Goal: Task Accomplishment & Management: Manage account settings

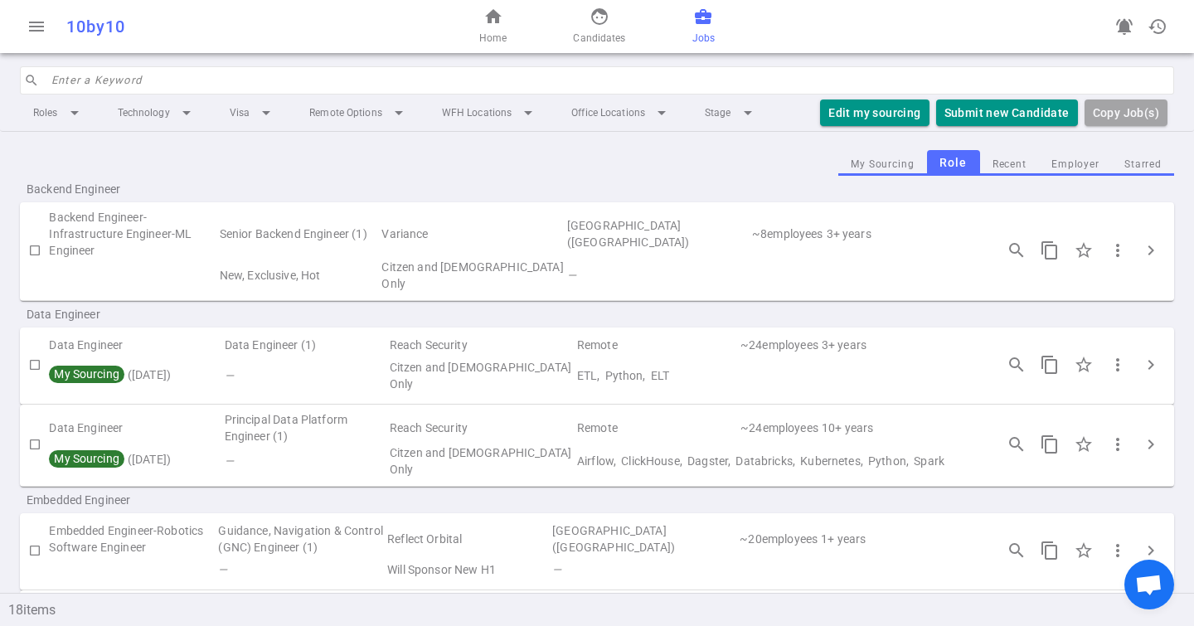
scroll to position [1, 0]
click at [119, 74] on input "search" at bounding box center [607, 80] width 1113 height 27
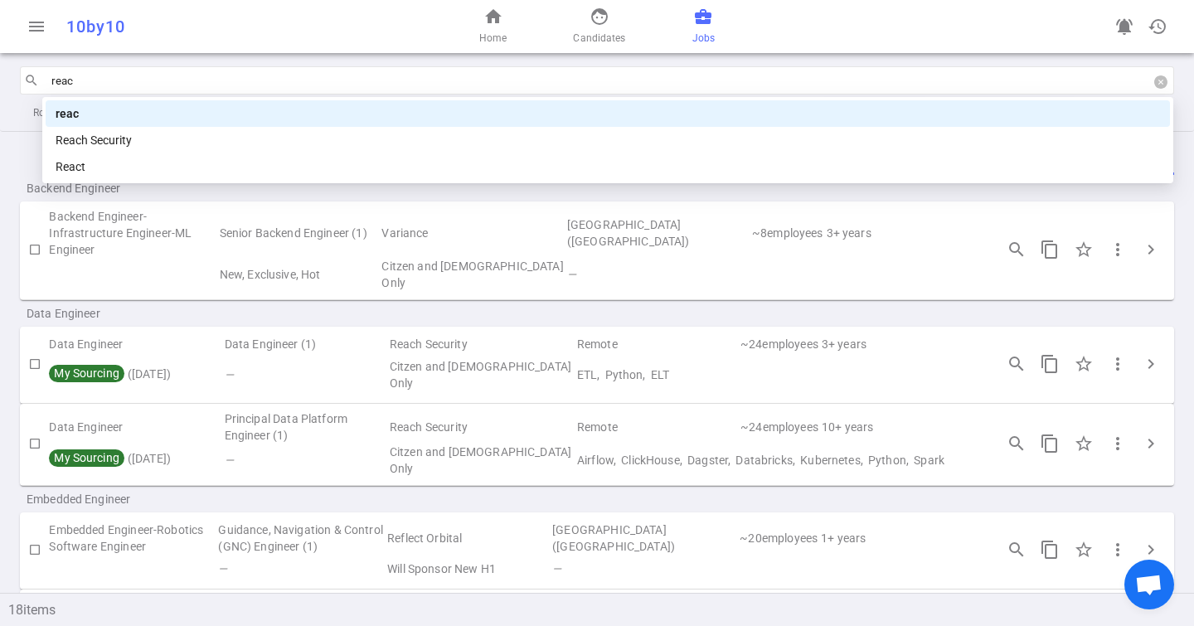
type input "reach"
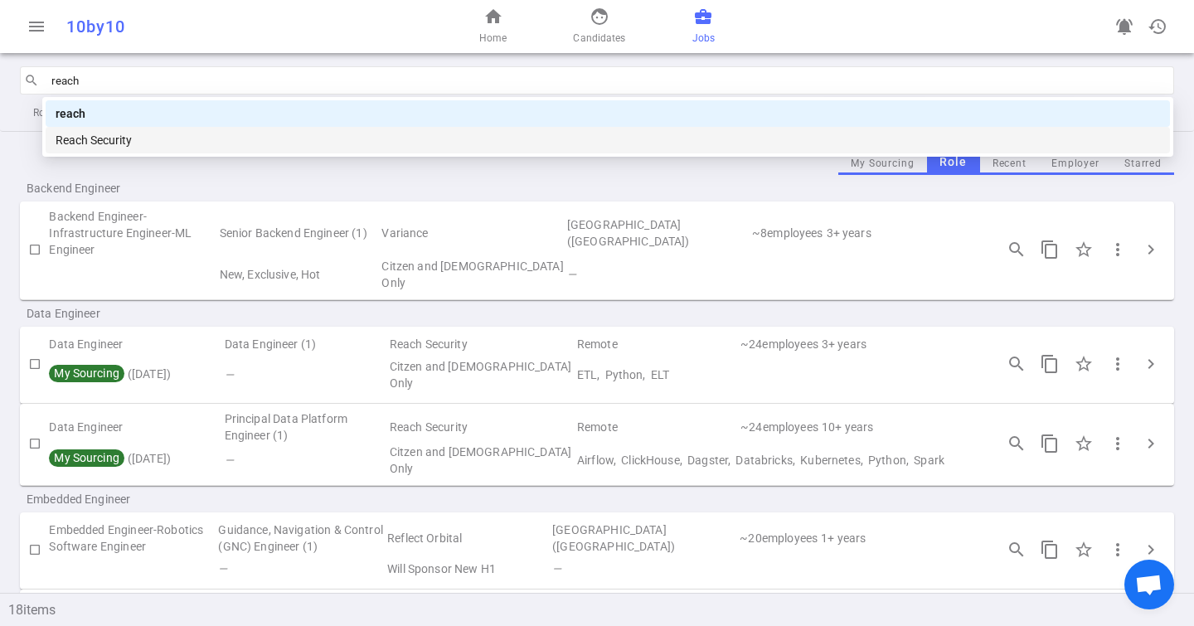
click at [134, 150] on div "Reach Security" at bounding box center [608, 140] width 1125 height 27
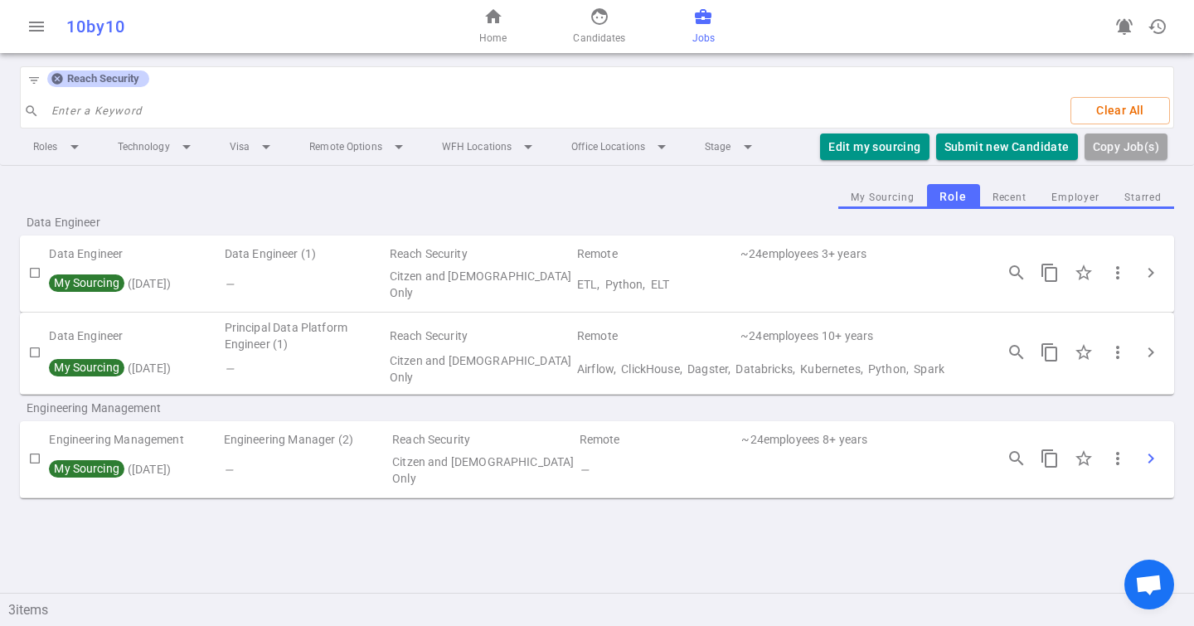
click at [1158, 449] on span "chevron_right" at bounding box center [1151, 459] width 20 height 20
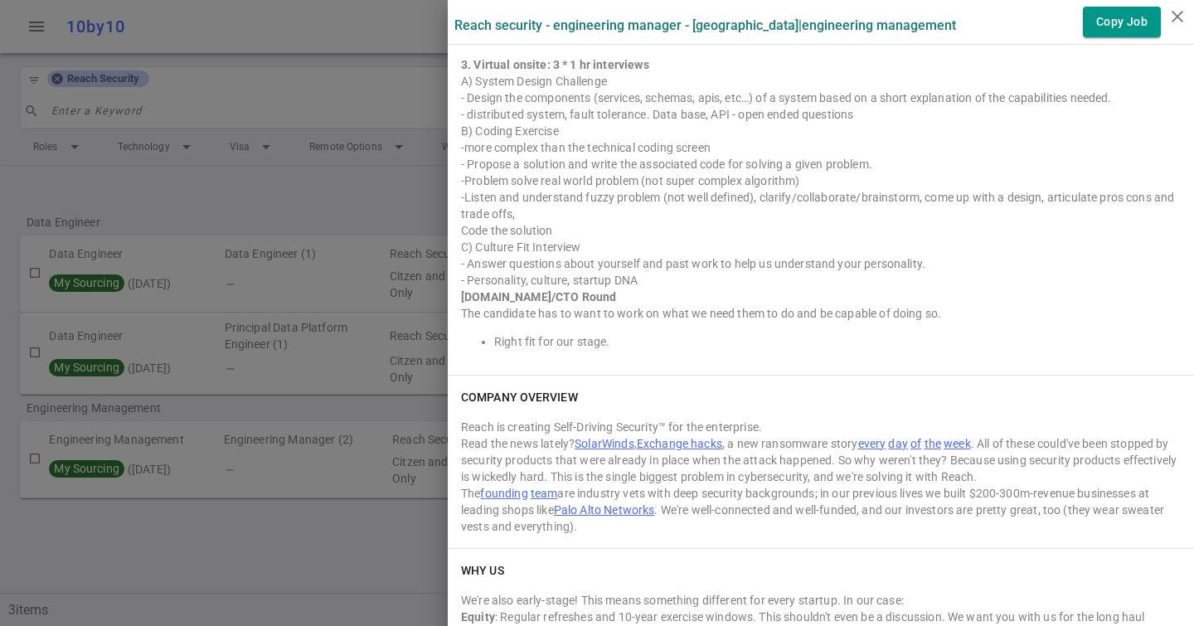
scroll to position [2033, 0]
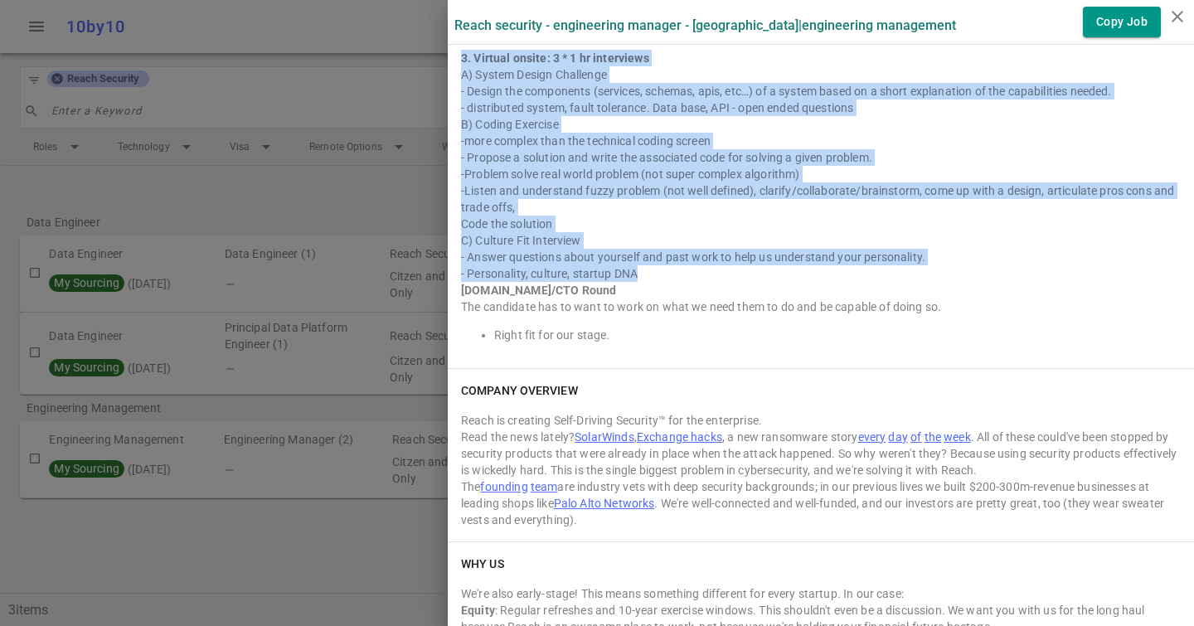
drag, startPoint x: 462, startPoint y: 58, endPoint x: 839, endPoint y: 270, distance: 432.6
click at [839, 270] on div "1. General screen with hiring manager (15-30m) with hiring manager Discussion (…" at bounding box center [821, 93] width 720 height 499
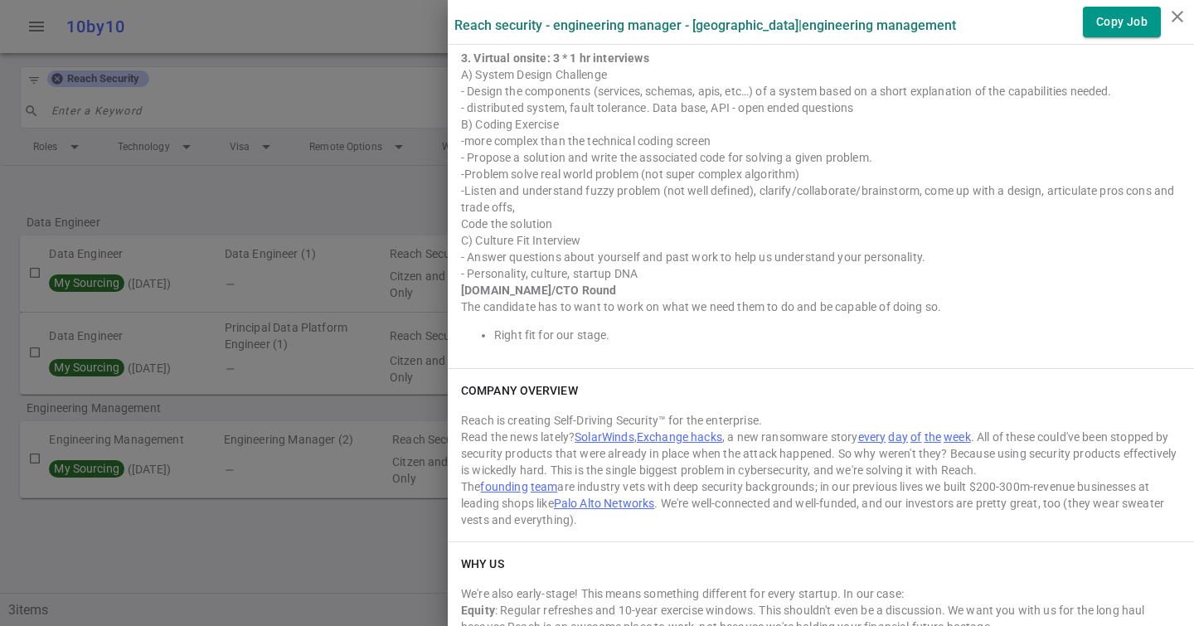
click at [652, 271] on div "- Personality, culture, startup DNA" at bounding box center [821, 273] width 720 height 17
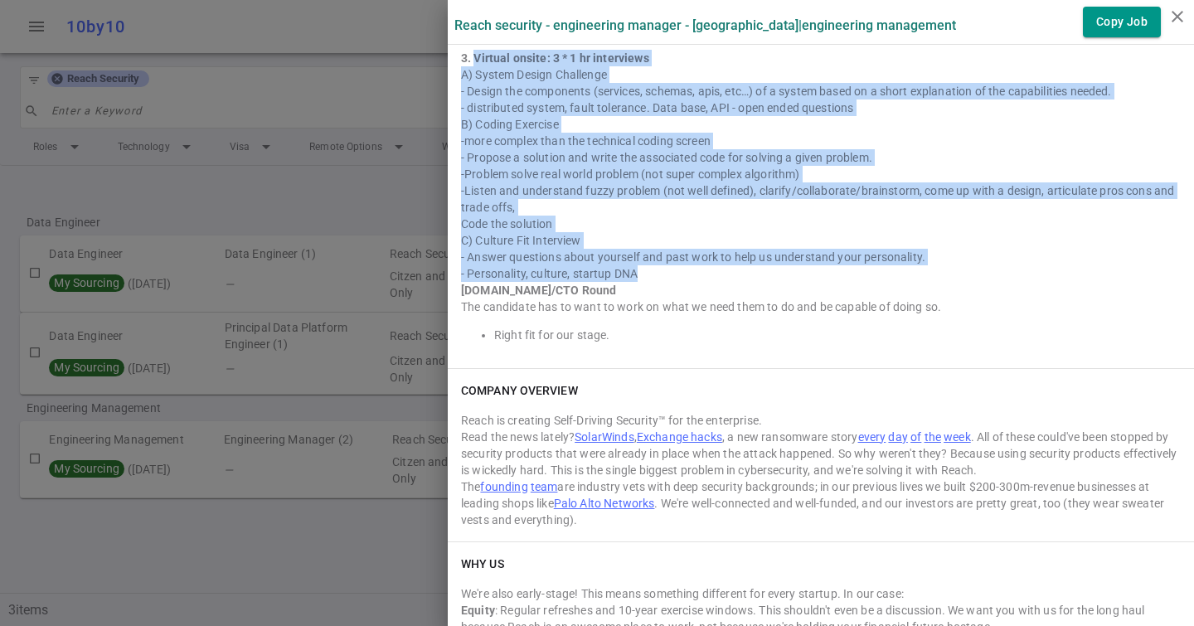
drag, startPoint x: 651, startPoint y: 271, endPoint x: 477, endPoint y: 54, distance: 278.5
click at [477, 54] on div "1. General screen with hiring manager (15-30m) with hiring manager Discussion (…" at bounding box center [821, 93] width 720 height 499
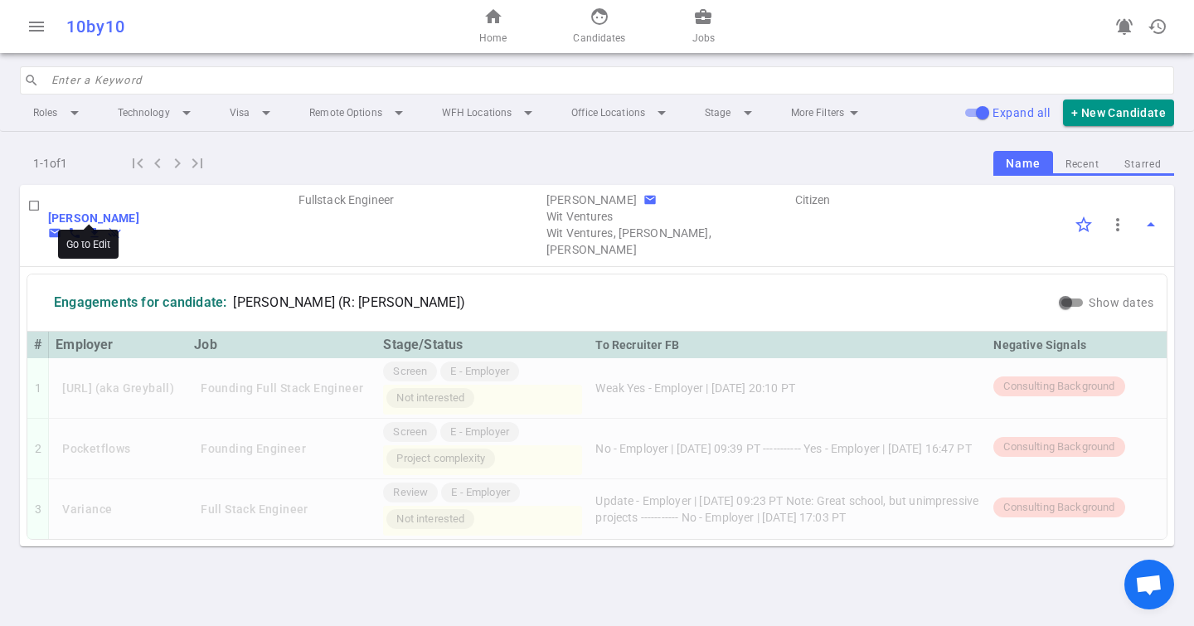
click at [108, 212] on b "[PERSON_NAME]" at bounding box center [93, 218] width 91 height 13
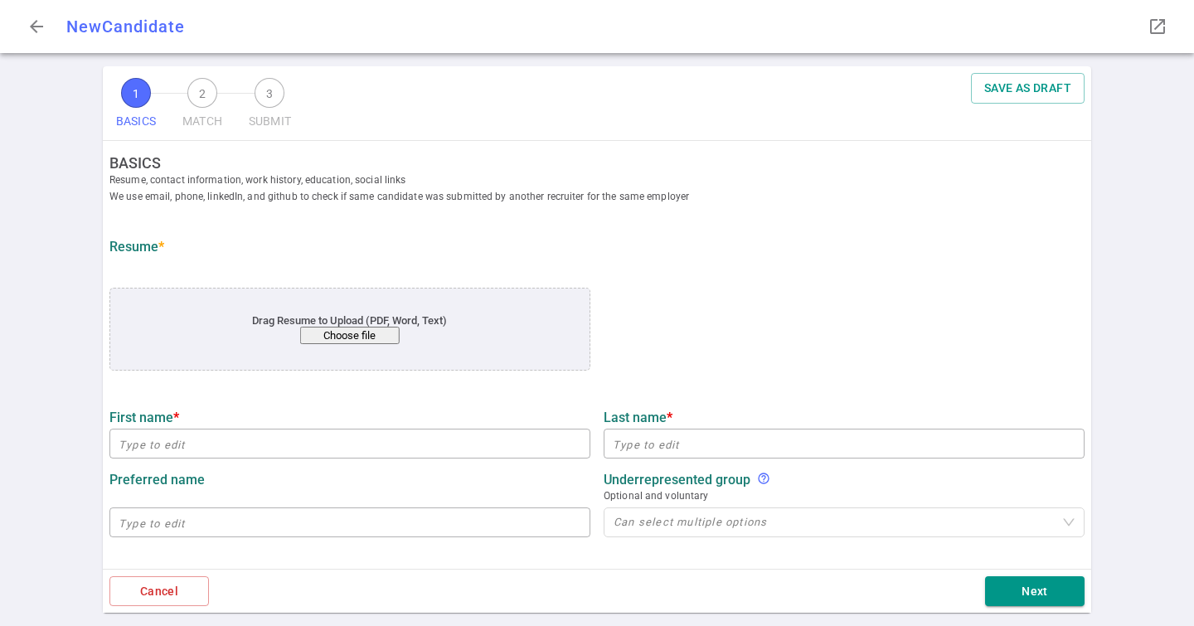
type input "Weruche"
type input "Okaru"
type input "[EMAIL_ADDRESS][DOMAIN_NAME]"
type input "[PHONE_NUMBER]"
type input "[URL][DOMAIN_NAME]"
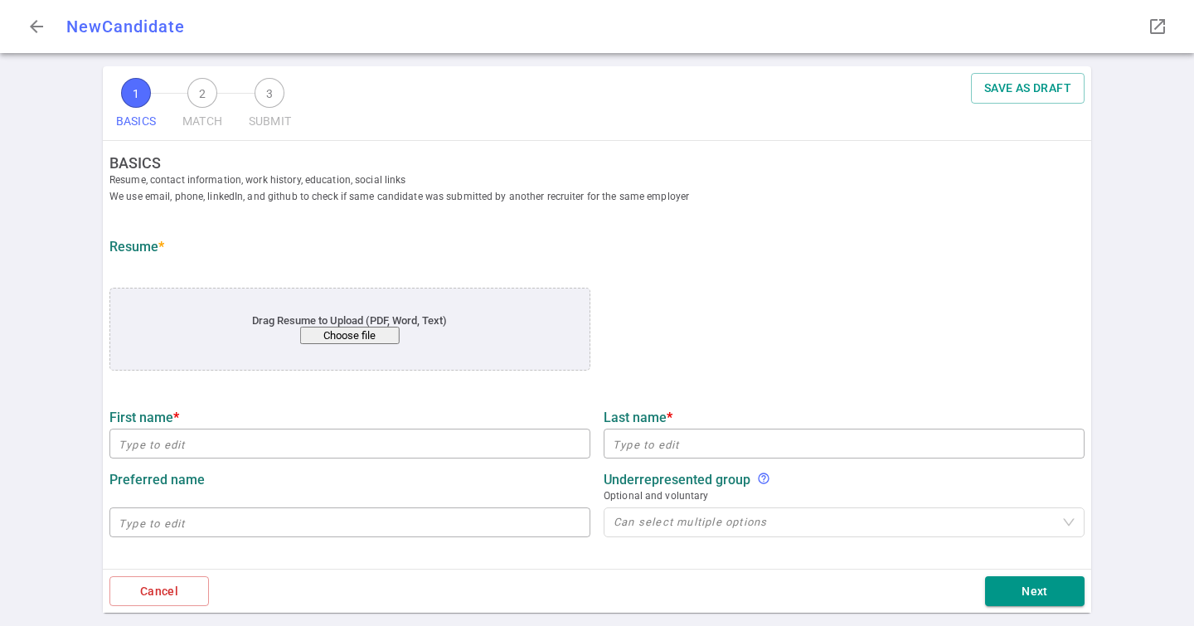
type input "Appfolio"
type textarea "SOFTWARE ENGINEER"
type input "10.8"
type input "10"
type input "[GEOGRAPHIC_DATA][US_STATE]"
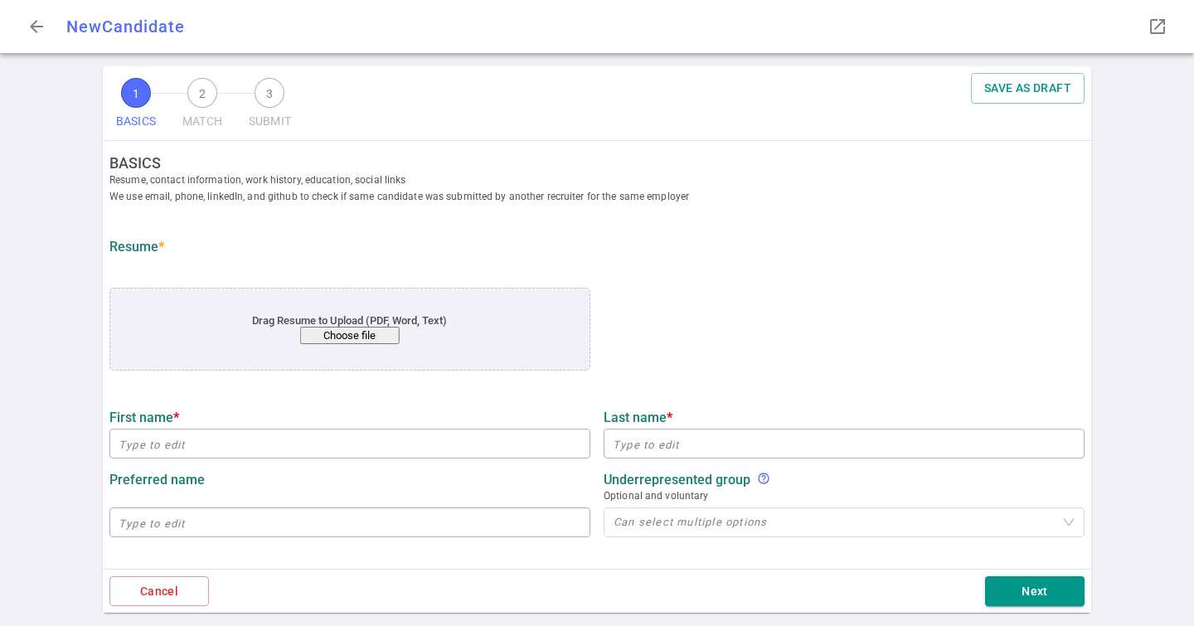
type input "Engineering and Computer Science"
